Goal: Information Seeking & Learning: Learn about a topic

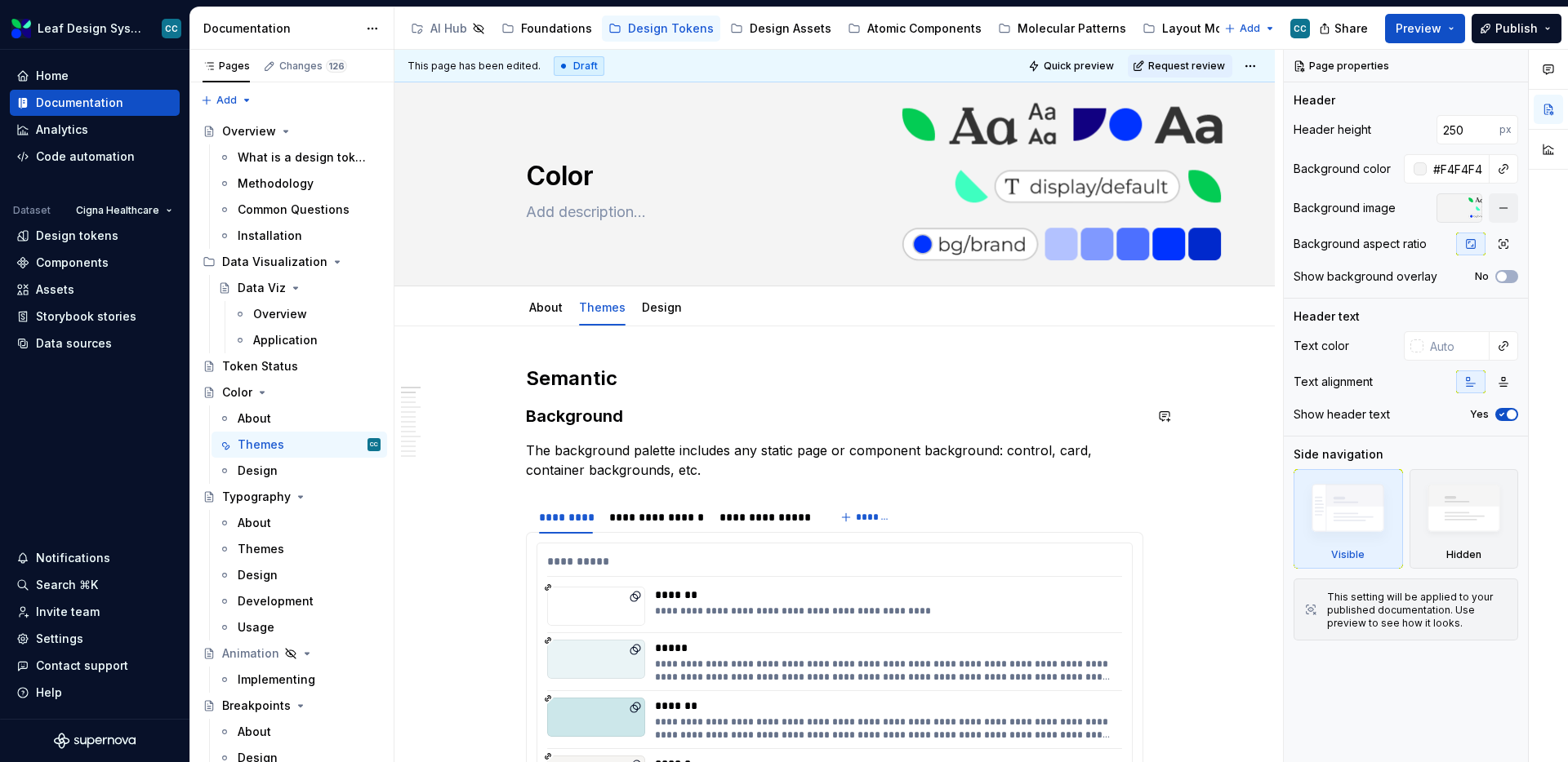
click at [900, 440] on p "The background palette includes any static page or component background: contro…" at bounding box center [834, 460] width 617 height 39
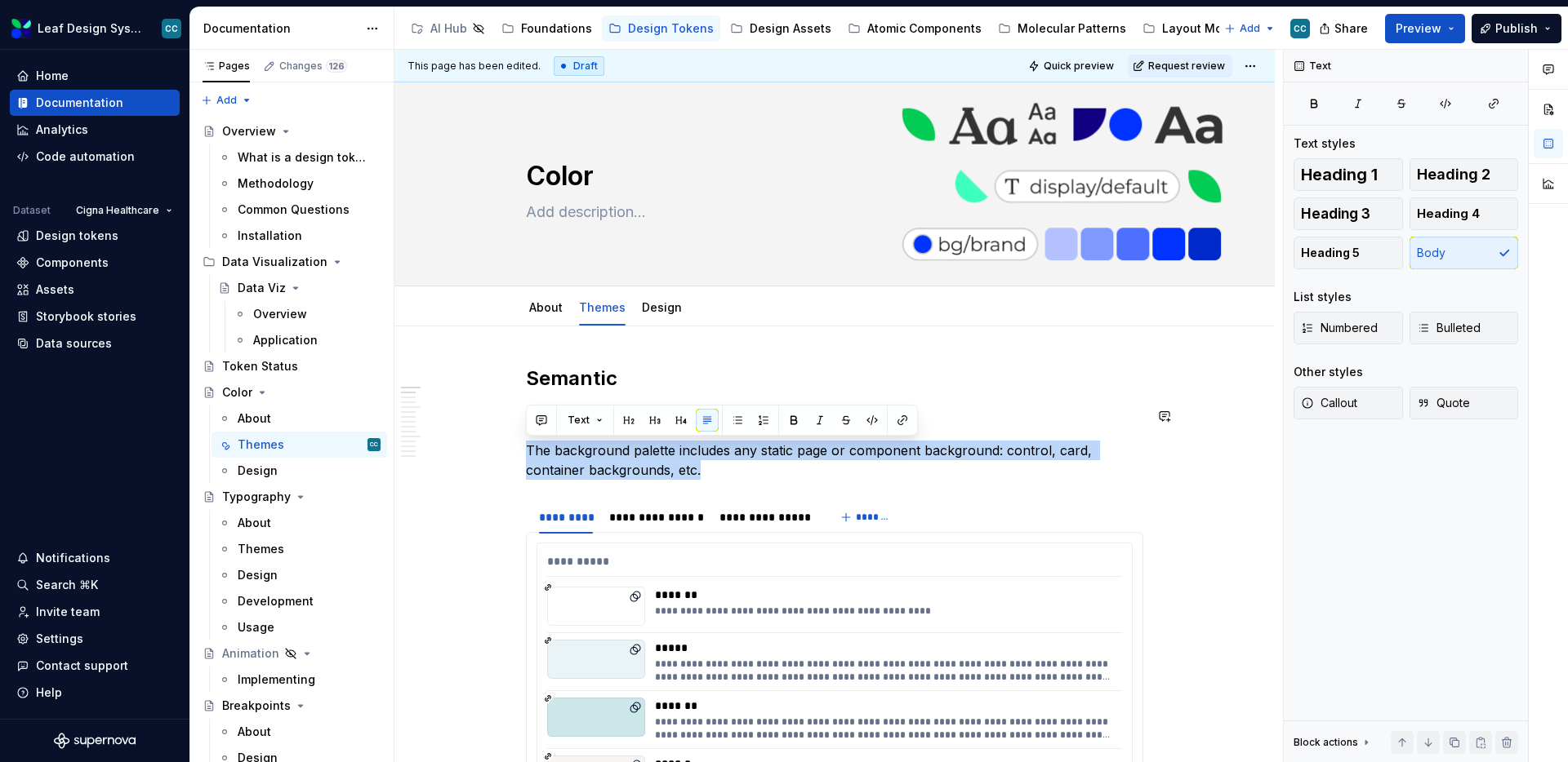
click at [900, 440] on p "The background palette includes any static page or component background: contro…" at bounding box center [834, 460] width 617 height 39
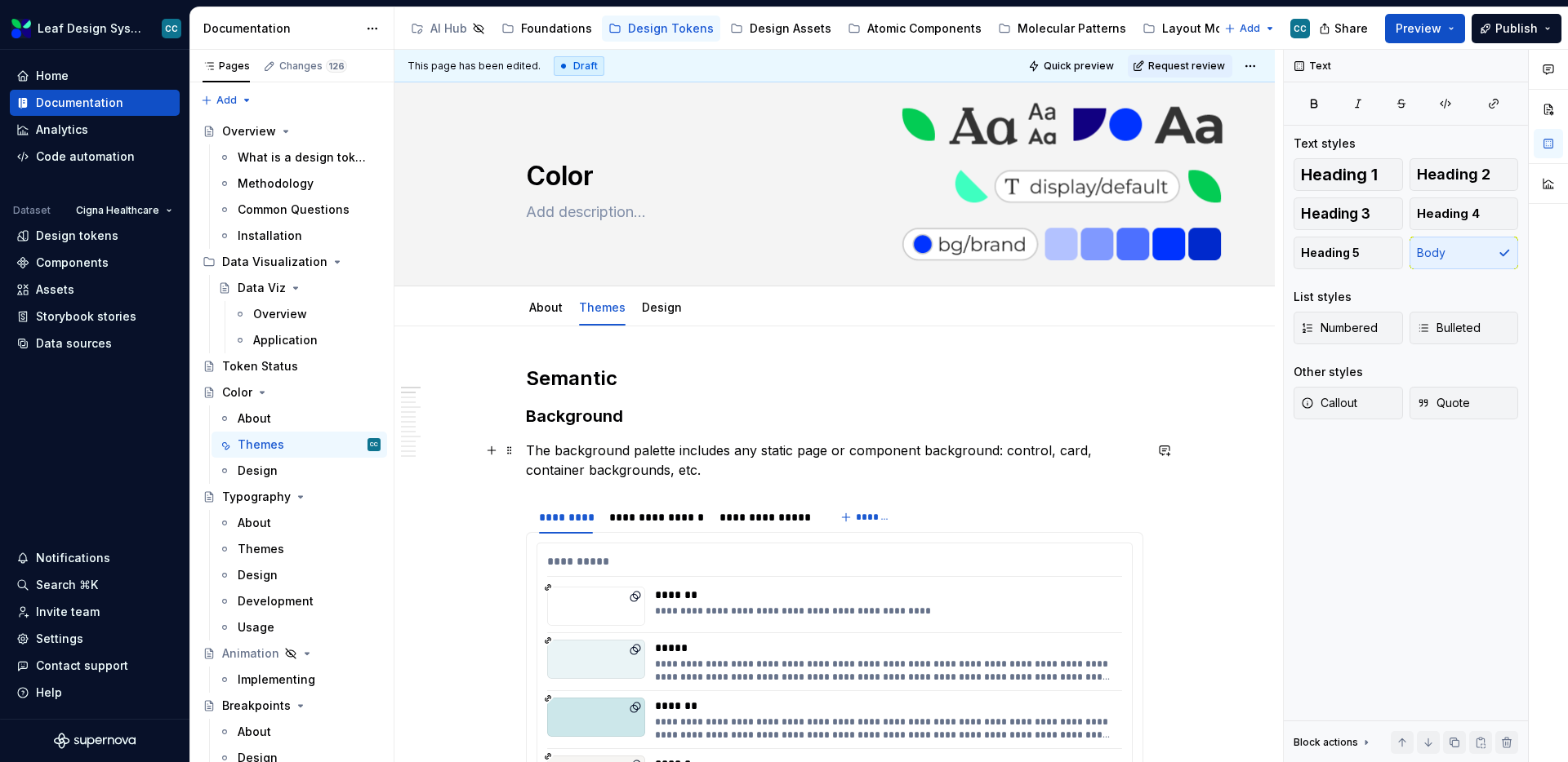
click at [937, 449] on p "The background palette includes any static page or component background: contro…" at bounding box center [834, 460] width 617 height 39
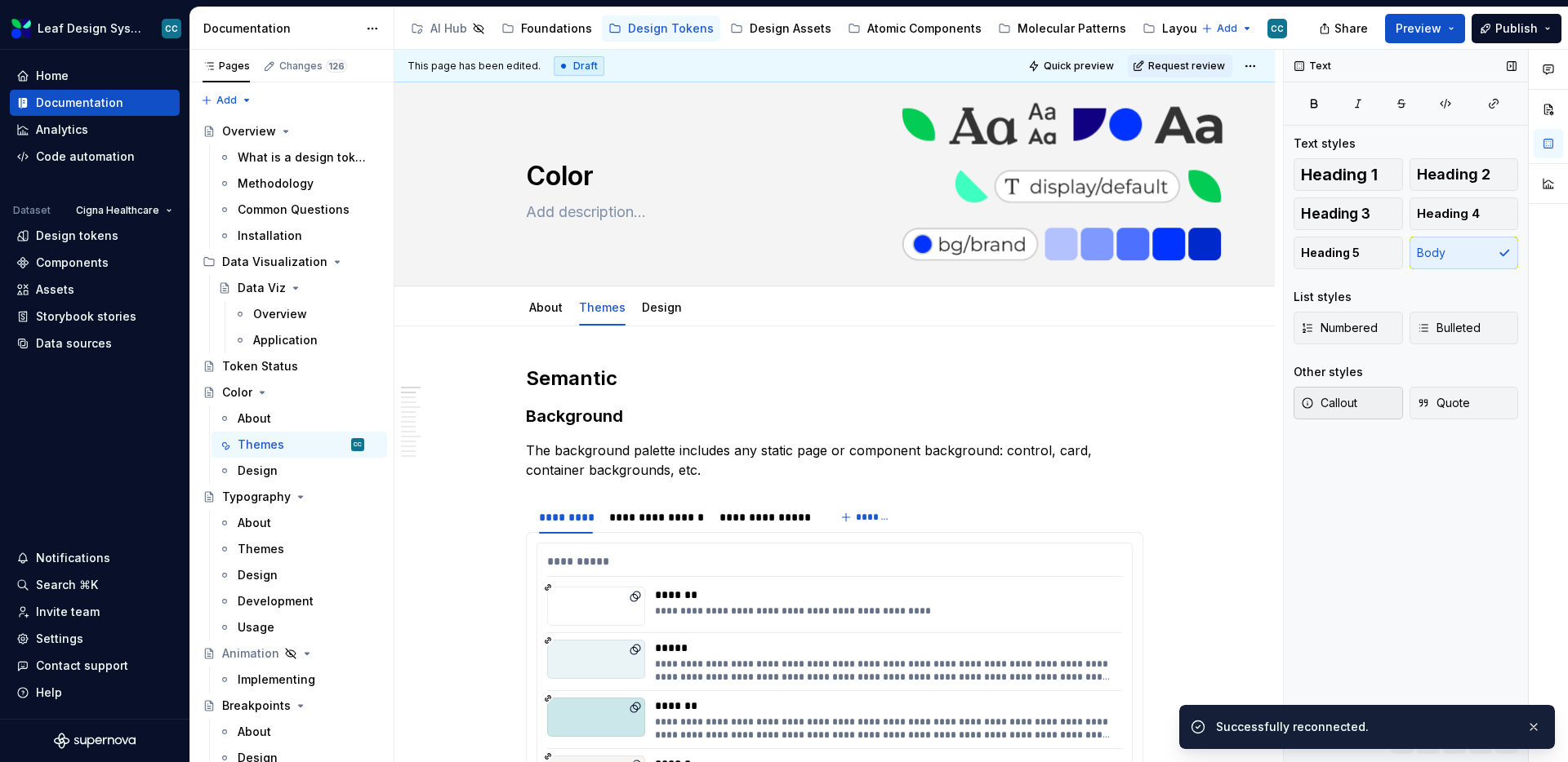
type textarea "*"
